Goal: Information Seeking & Learning: Learn about a topic

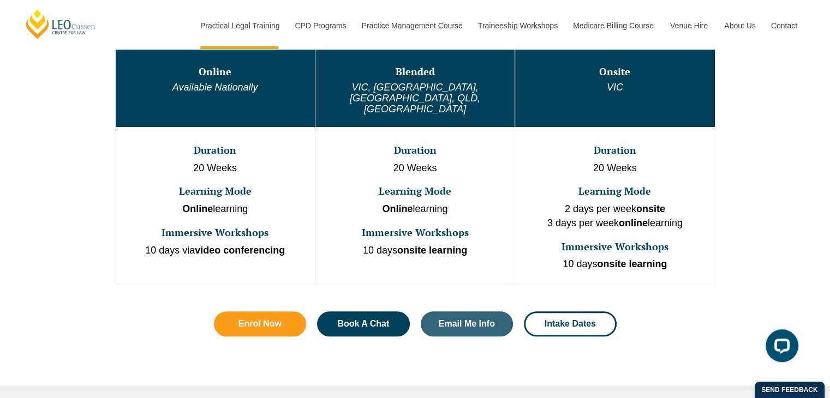
scroll to position [634, 0]
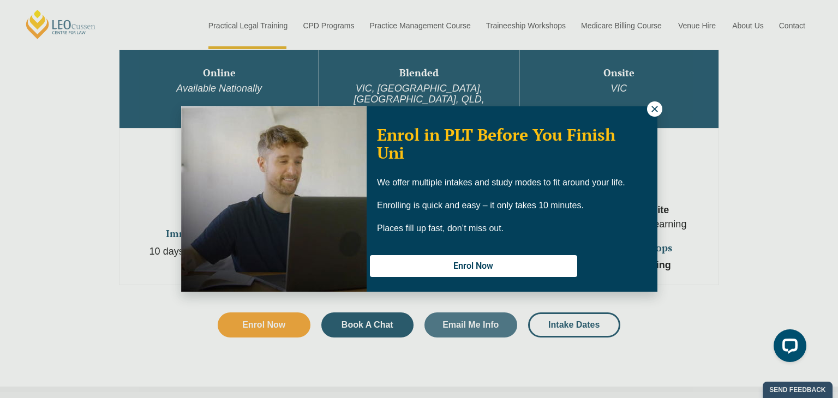
click at [304, 352] on div "Enrol in PLT Before You Finish Uni We offer multiple intakes and study modes to…" at bounding box center [419, 199] width 838 height 398
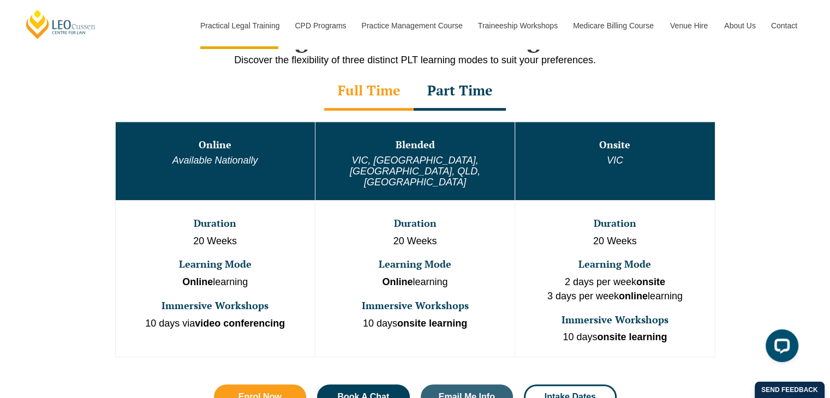
scroll to position [560, 0]
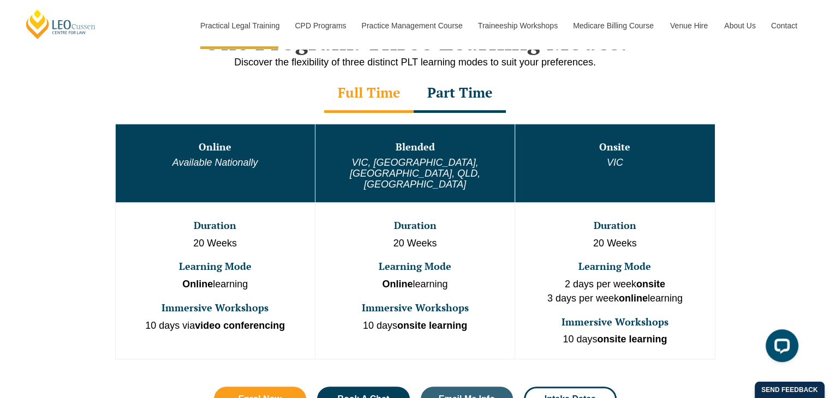
click at [458, 94] on div "Part Time" at bounding box center [460, 94] width 92 height 38
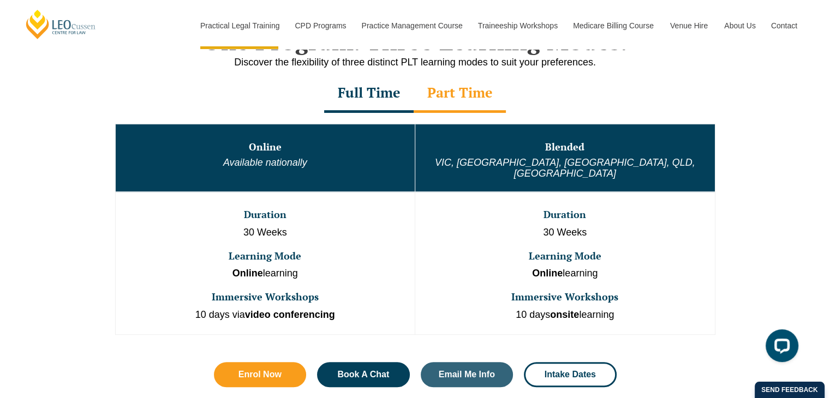
click at [374, 90] on div "Full Time" at bounding box center [368, 94] width 89 height 38
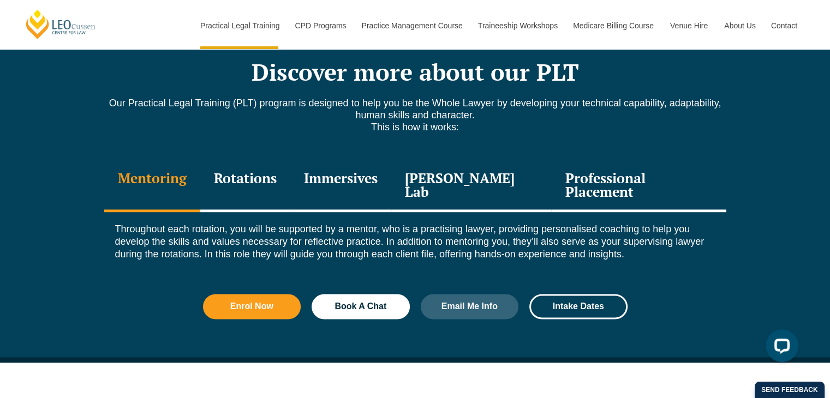
scroll to position [1496, 0]
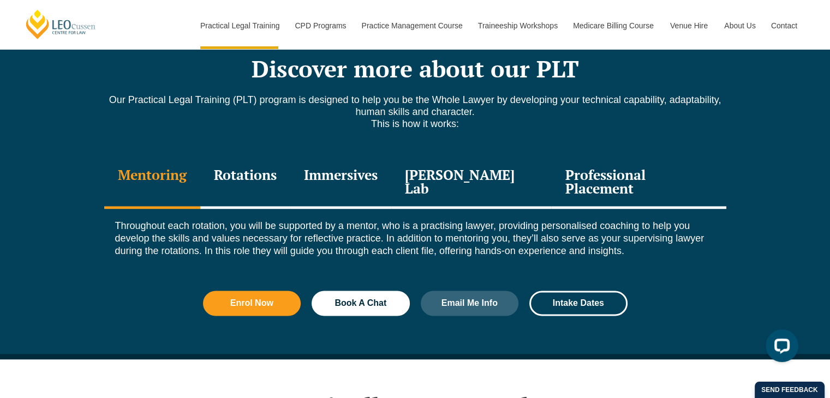
click at [262, 157] on div "Rotations" at bounding box center [245, 183] width 90 height 52
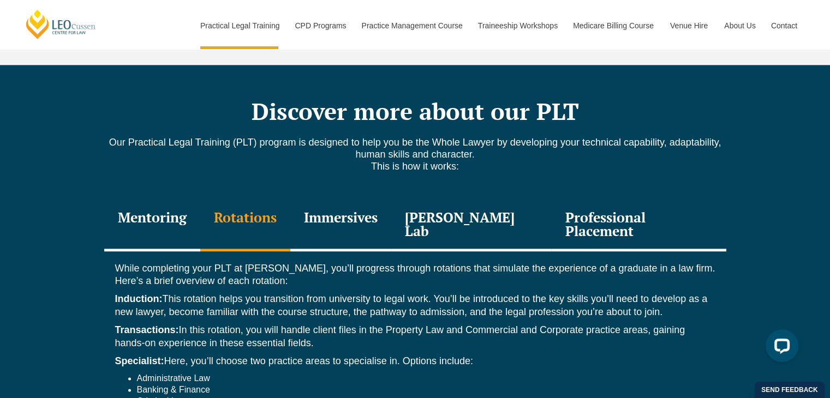
scroll to position [1451, 0]
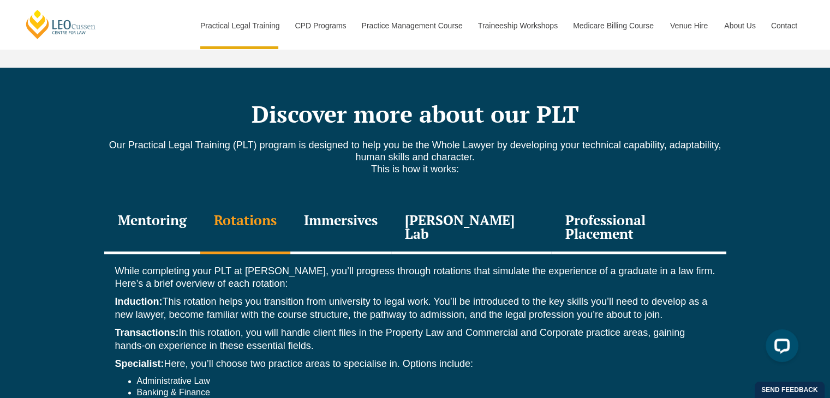
click at [361, 202] on div "Immersives" at bounding box center [340, 228] width 101 height 52
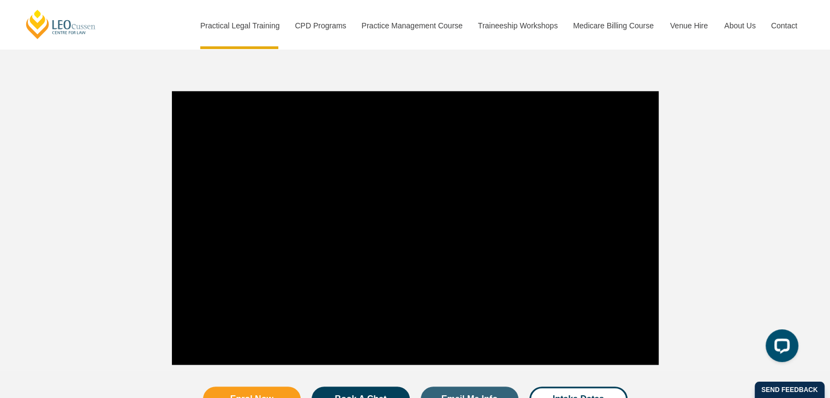
scroll to position [1057, 0]
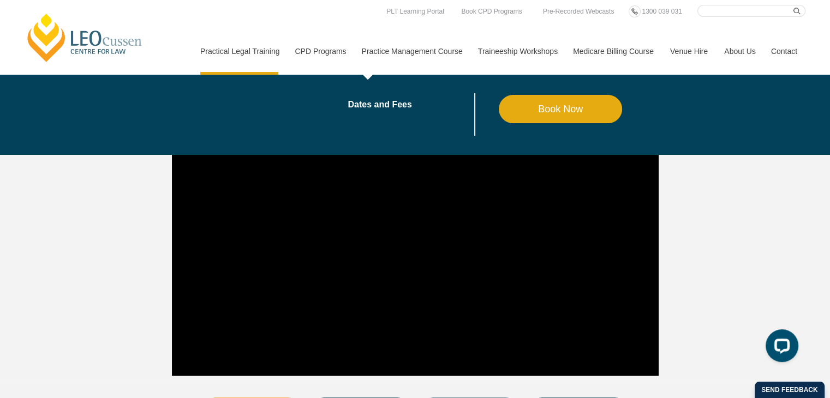
click at [408, 50] on link "Practice Management Course" at bounding box center [412, 51] width 116 height 47
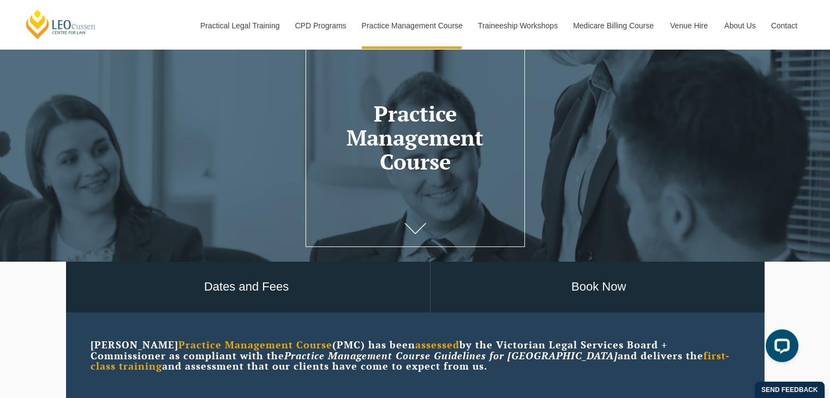
scroll to position [68, 0]
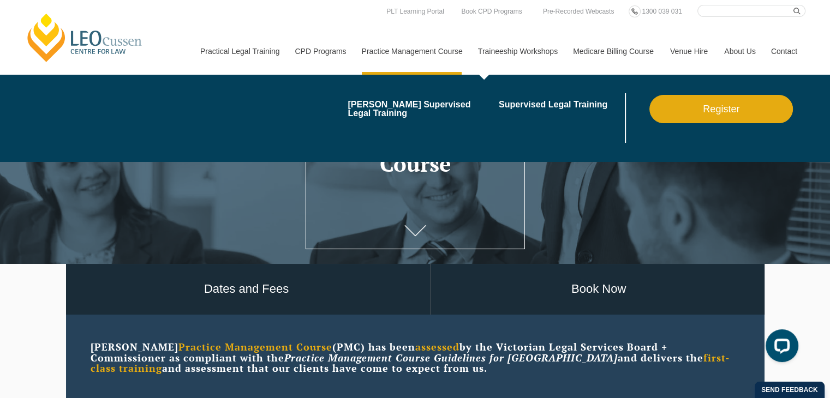
click at [497, 50] on link "Traineeship Workshops" at bounding box center [517, 51] width 95 height 47
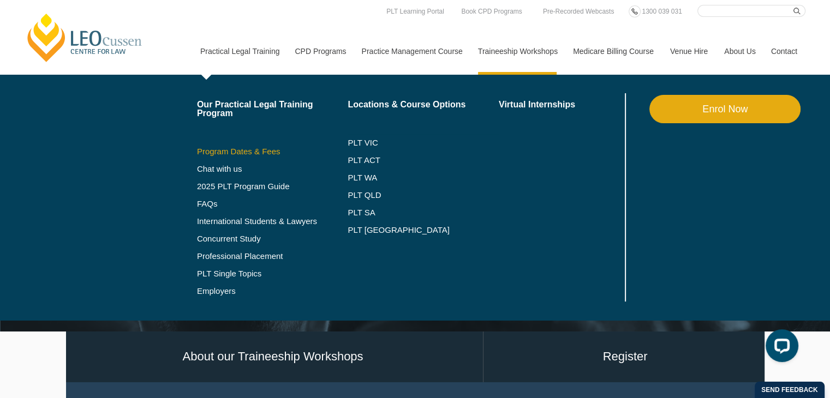
click at [239, 149] on link "Program Dates & Fees" at bounding box center [272, 151] width 151 height 9
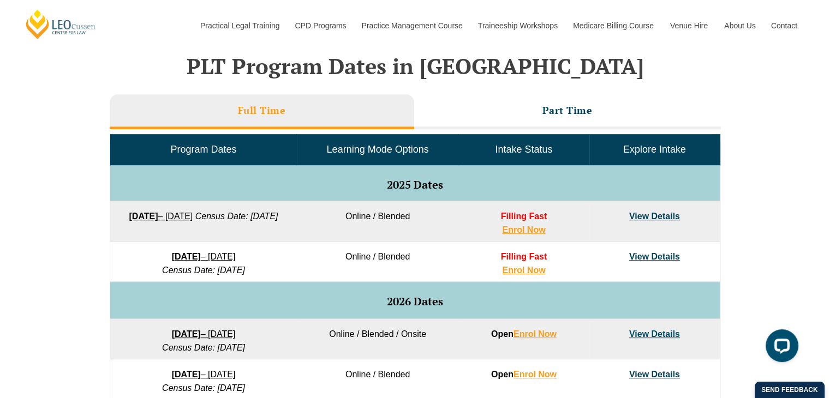
scroll to position [456, 0]
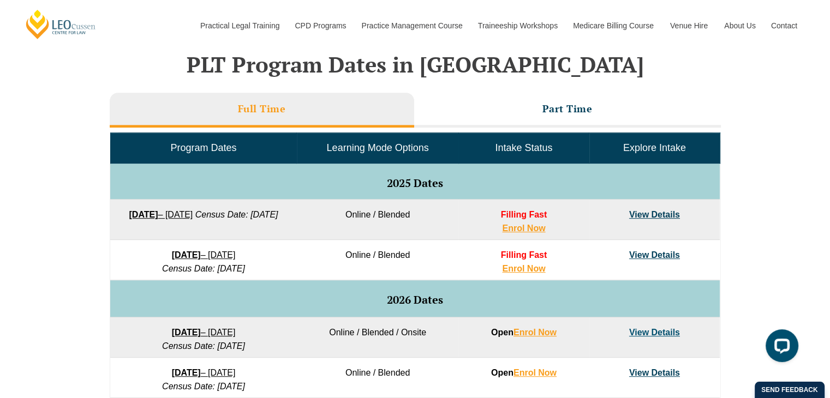
click at [374, 271] on td "Online / Blended" at bounding box center [378, 260] width 162 height 40
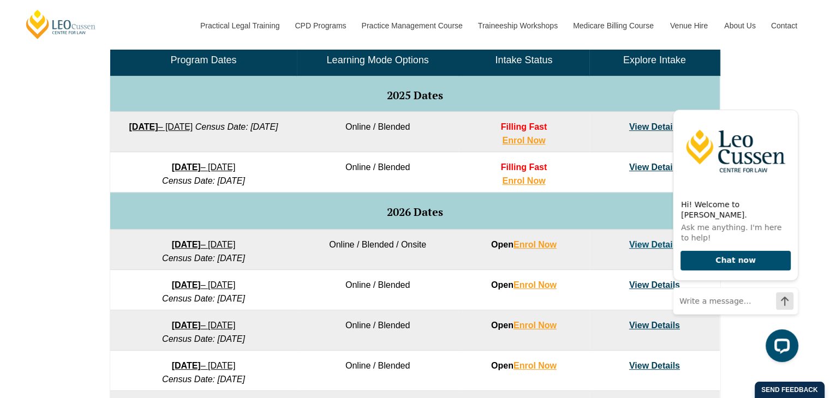
scroll to position [543, 0]
click at [791, 104] on icon "Hide greeting" at bounding box center [792, 101] width 6 height 6
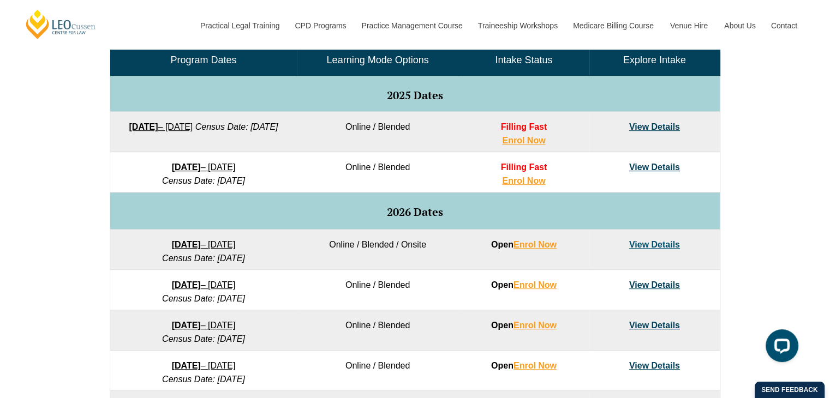
click at [653, 167] on link "View Details" at bounding box center [654, 167] width 51 height 9
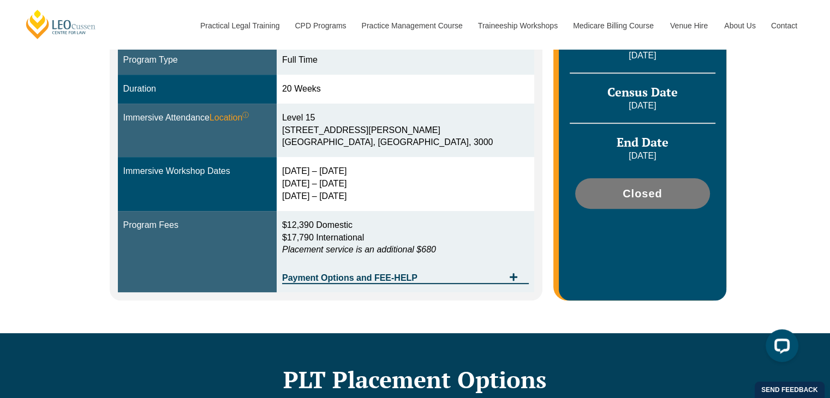
scroll to position [336, 0]
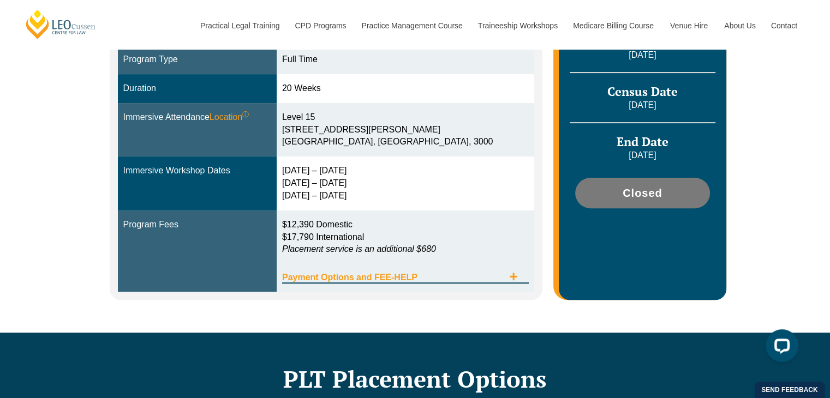
click at [511, 275] on icon "Tabs. Open items with Enter or Space, close with Escape and navigate using the …" at bounding box center [513, 276] width 9 height 9
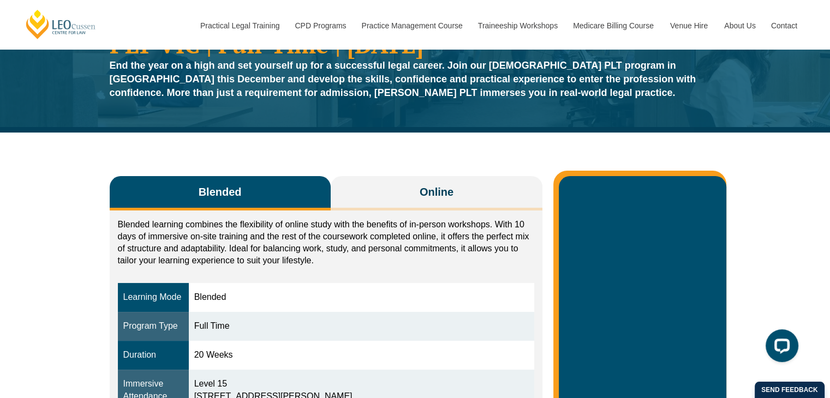
scroll to position [0, 0]
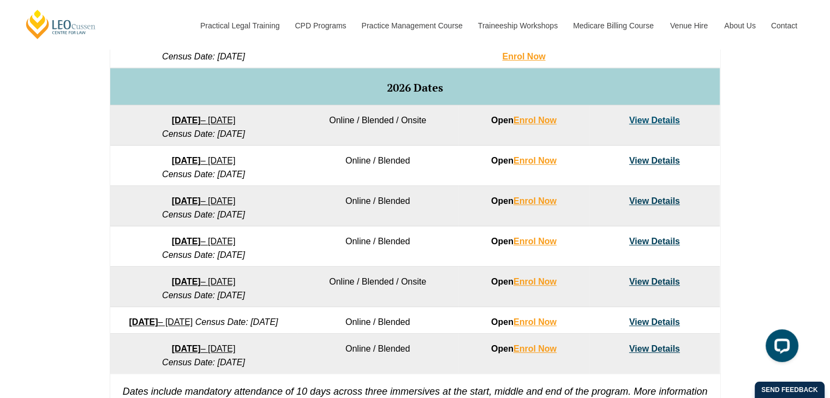
scroll to position [668, 0]
